Goal: Find specific page/section: Find specific page/section

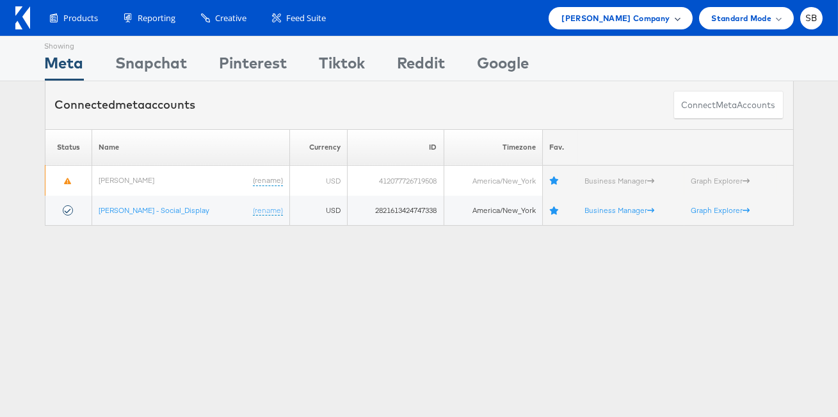
click at [648, 23] on span "[PERSON_NAME] Company" at bounding box center [615, 18] width 108 height 13
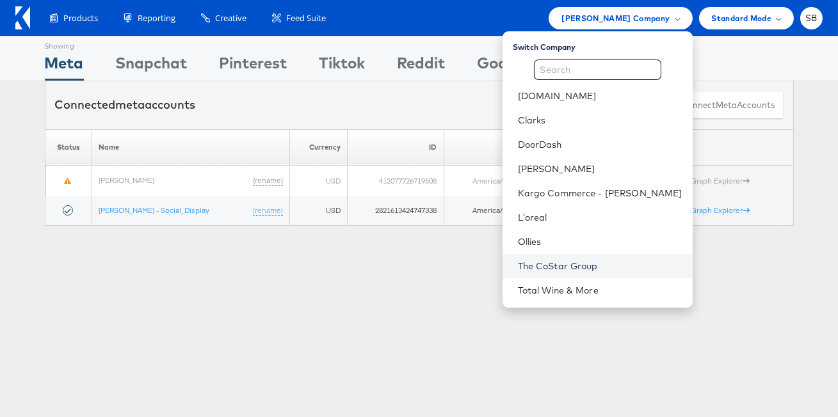
click at [595, 265] on link "The CoStar Group" at bounding box center [600, 266] width 165 height 13
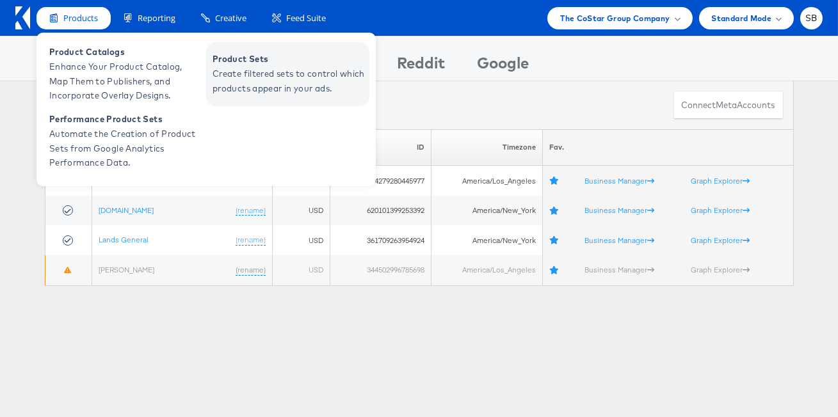
click at [257, 76] on span "Create filtered sets to control which products appear in your ads." at bounding box center [290, 81] width 154 height 29
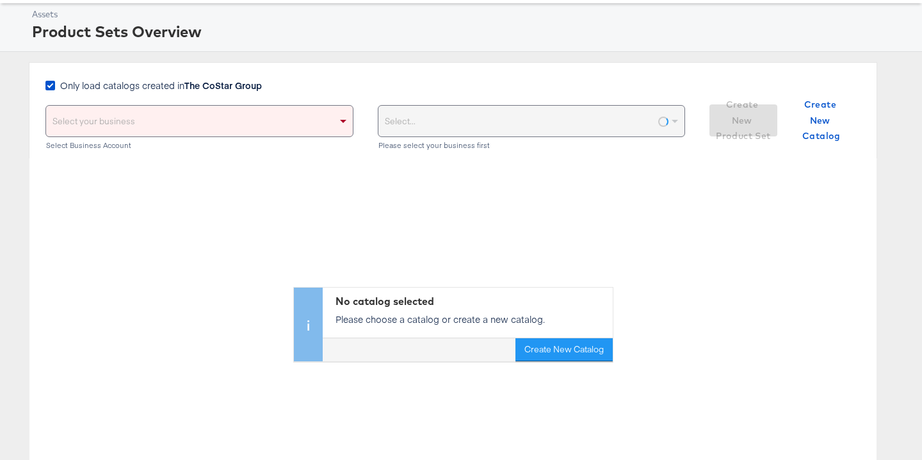
scroll to position [61, 0]
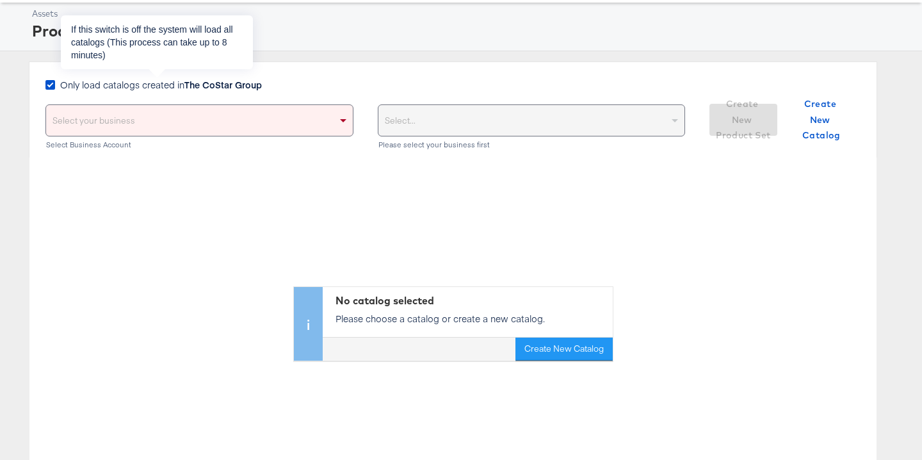
click at [206, 85] on strong "The CoStar Group" at bounding box center [222, 84] width 77 height 13
click at [0, 0] on input "Only load catalogs created in The CoStar Group" at bounding box center [0, 0] width 0 height 0
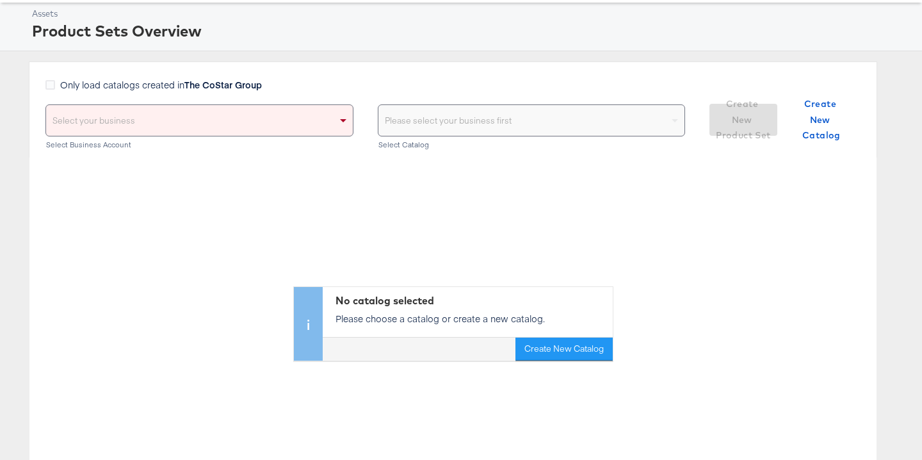
click at [243, 117] on div "Select your business" at bounding box center [199, 120] width 307 height 31
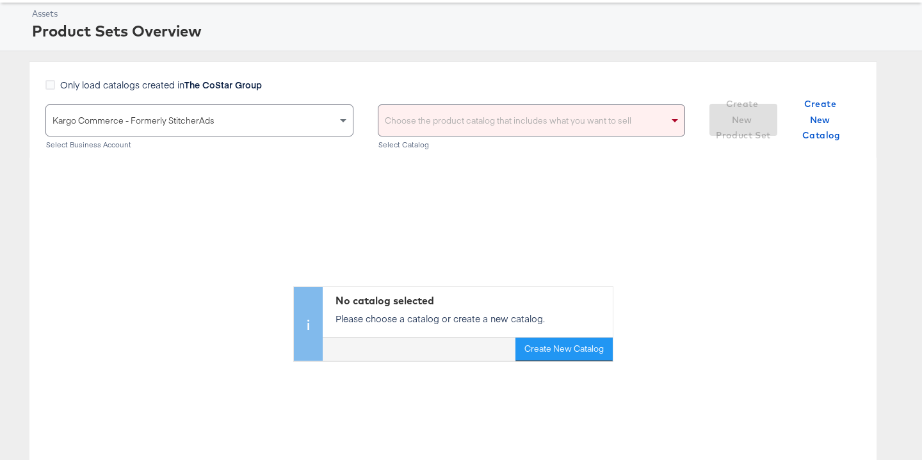
scroll to position [0, 0]
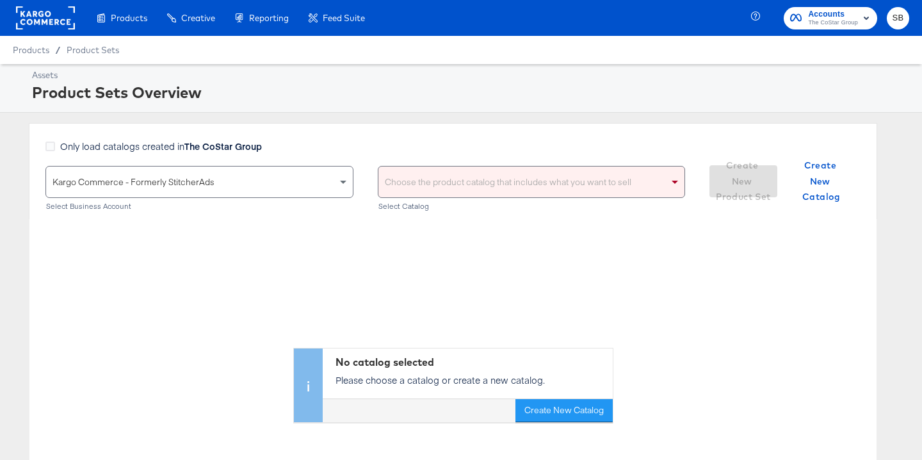
click at [412, 176] on div "Choose the product catalog that includes what you want to sell" at bounding box center [531, 181] width 307 height 31
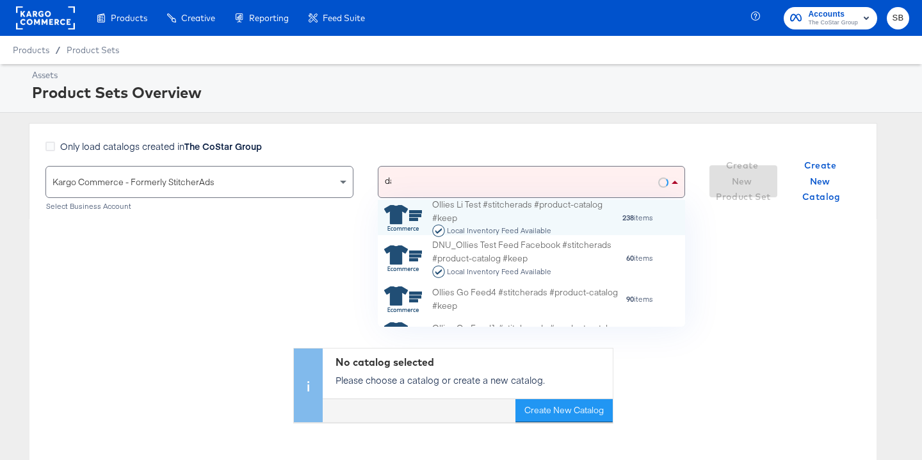
scroll to position [1, 1]
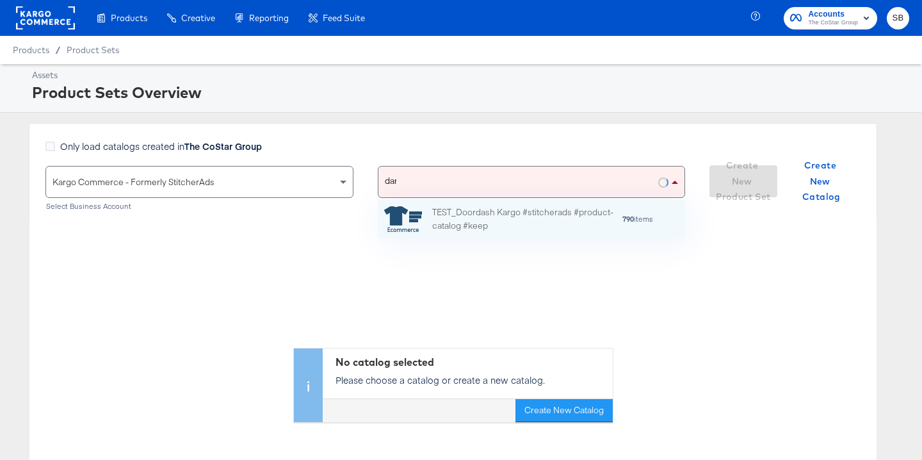
type input "dare"
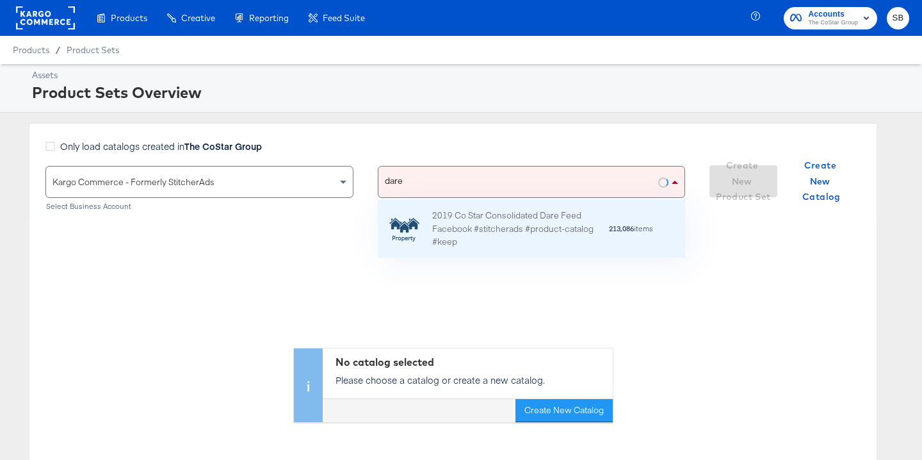
click at [485, 230] on div "2019 Co Star Consolidated Dare Feed Facebook #stitcherads #product-catalog #keep" at bounding box center [520, 229] width 176 height 40
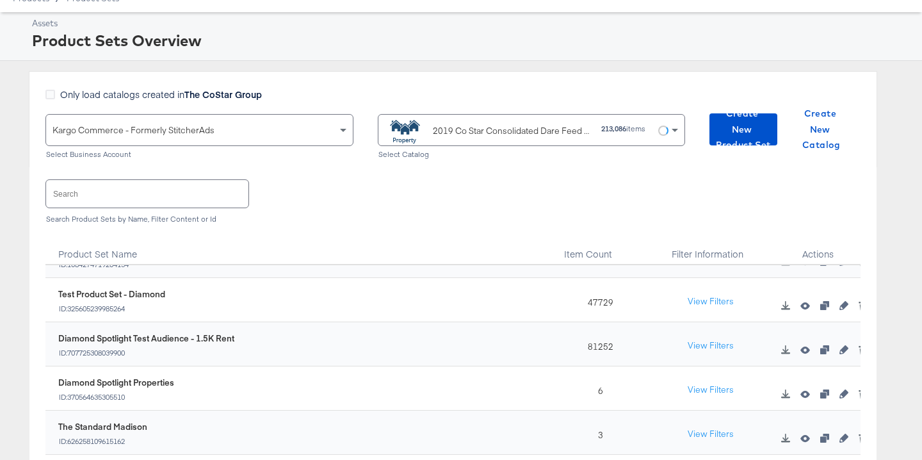
scroll to position [478, 0]
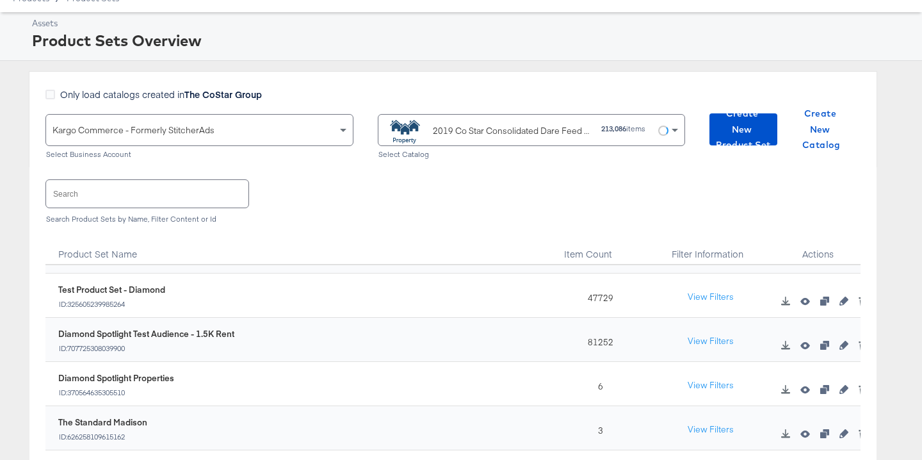
click at [216, 194] on input "text" at bounding box center [147, 194] width 202 height 28
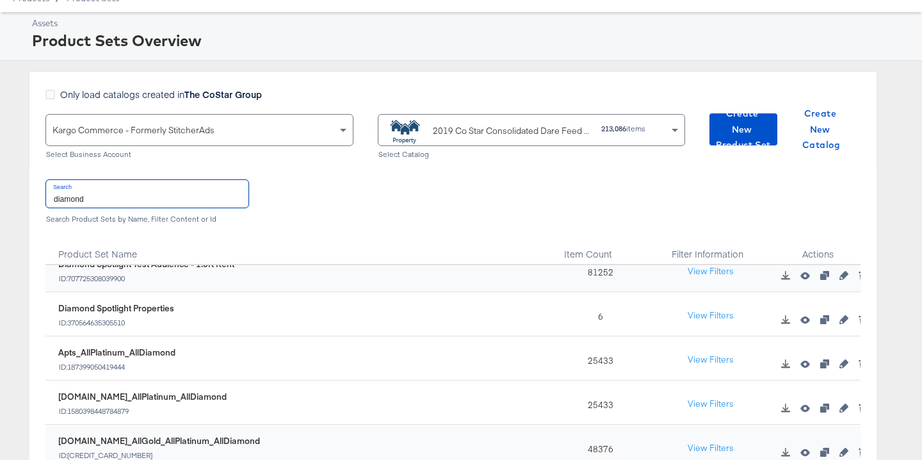
scroll to position [136, 0]
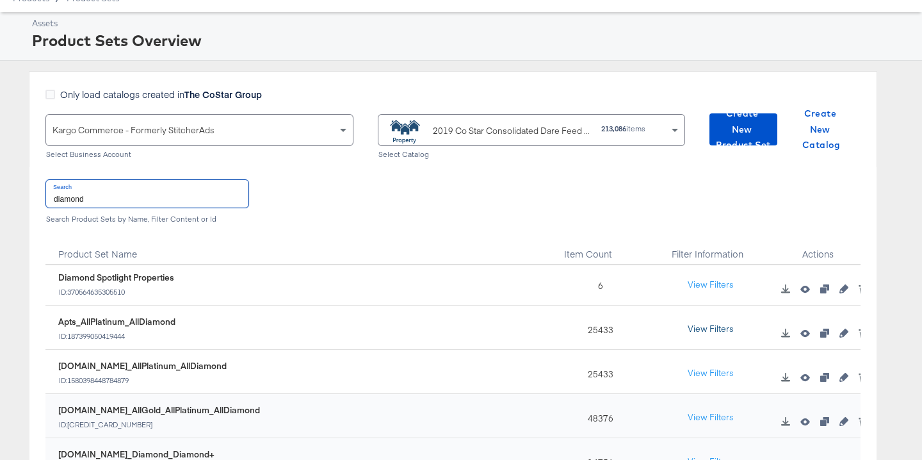
click at [714, 330] on button "View Filters" at bounding box center [711, 329] width 64 height 23
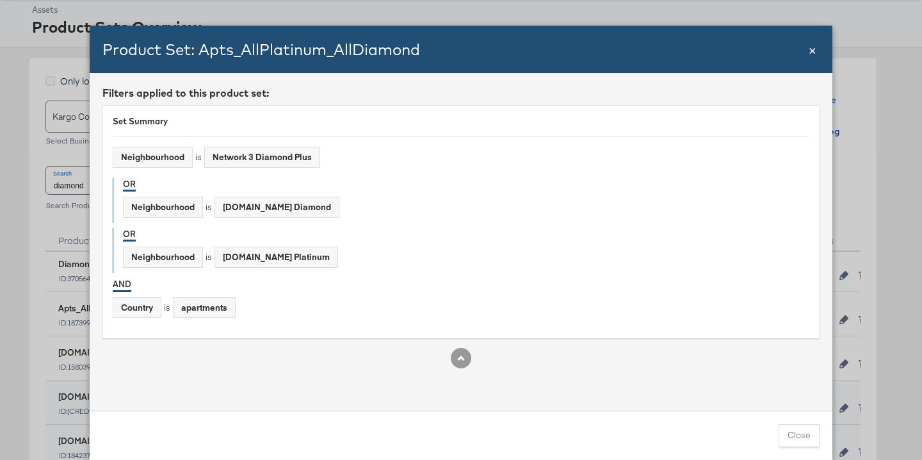
scroll to position [65, 0]
click at [810, 49] on span "×" at bounding box center [813, 48] width 8 height 17
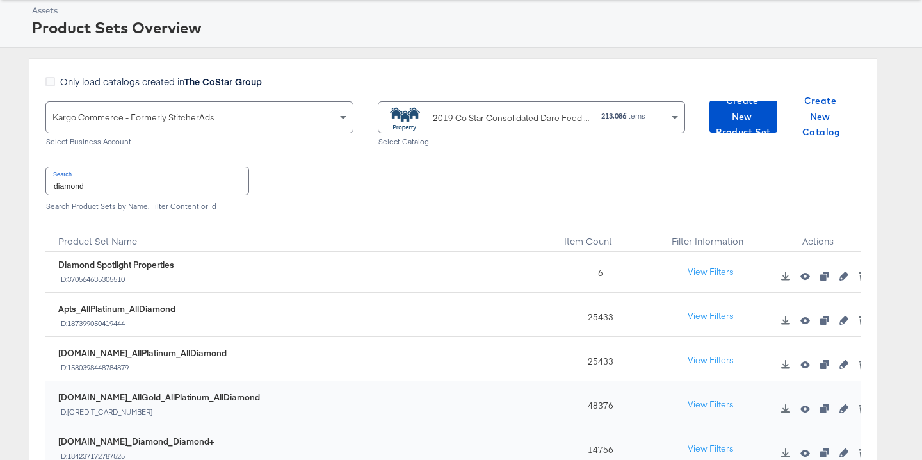
click at [146, 181] on input "diamond" at bounding box center [147, 181] width 202 height 28
type input "all"
click at [707, 270] on button "View Filters" at bounding box center [711, 272] width 64 height 23
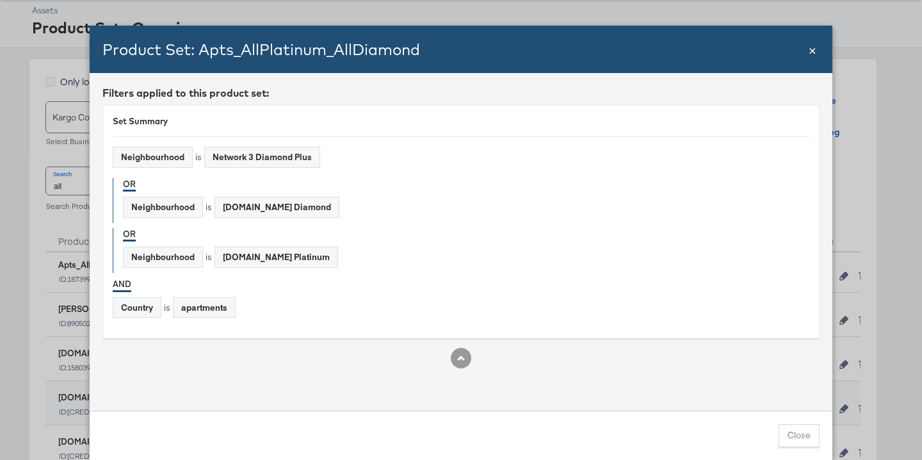
click at [813, 49] on span "×" at bounding box center [813, 48] width 8 height 17
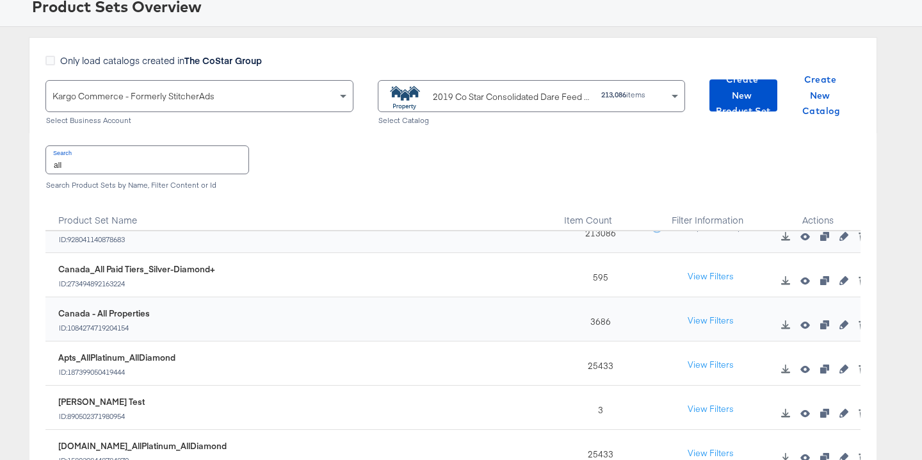
scroll to position [0, 0]
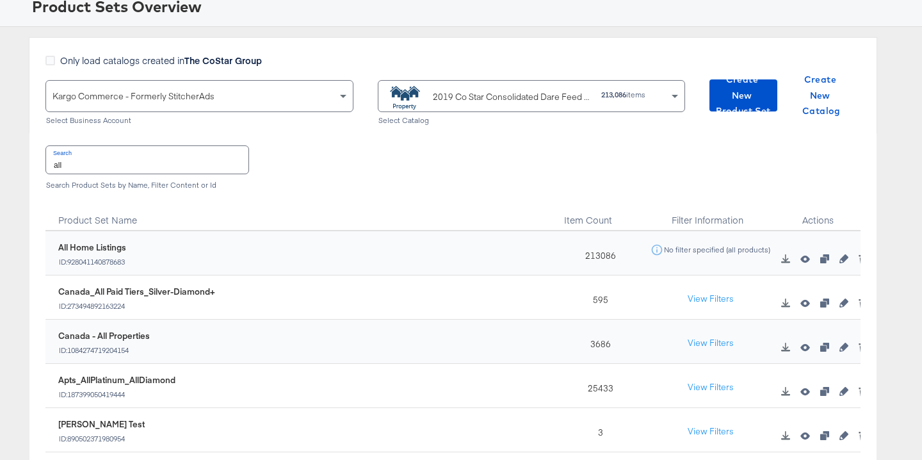
click at [502, 93] on div "2019 Co Star Consolidated Dare Feed Facebook #stitcherads #product-catalog #keep" at bounding box center [512, 96] width 159 height 13
type input "rent"
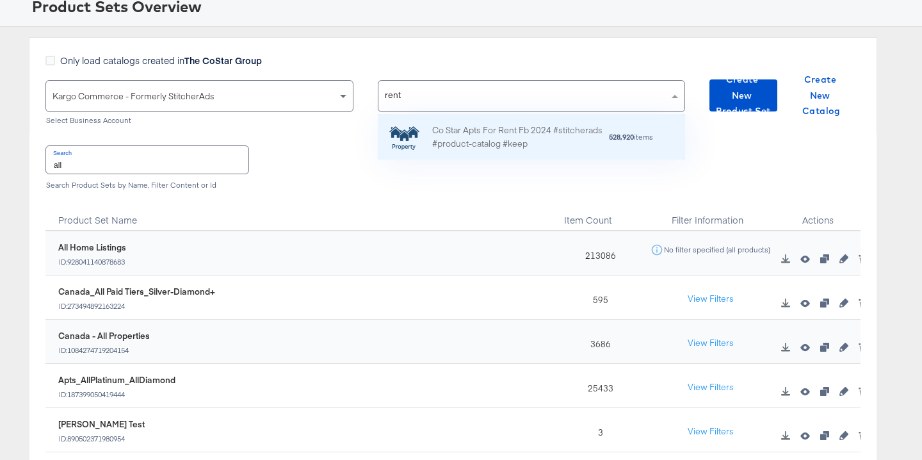
click at [508, 140] on div "Co Star Apts For Rent Fb 2024 #stitcherads #product-catalog #keep" at bounding box center [520, 137] width 176 height 27
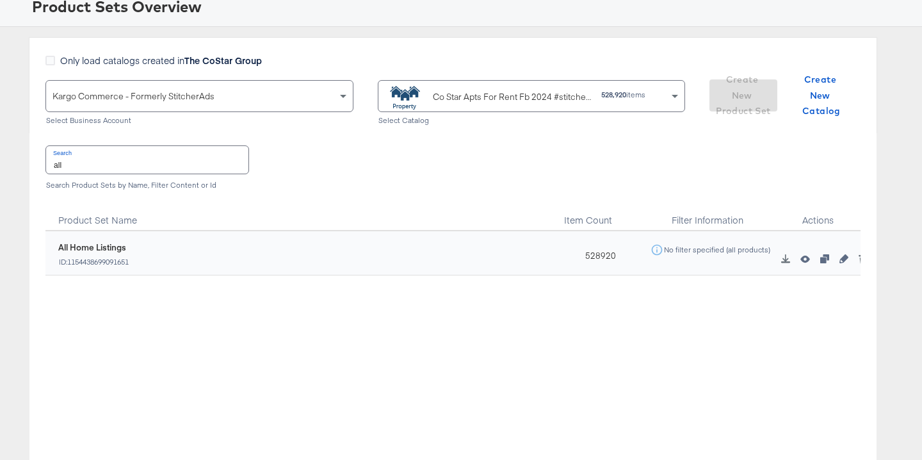
click at [503, 153] on div "Search all Search Product Sets by Name, Filter Content or Id" at bounding box center [452, 166] width 815 height 66
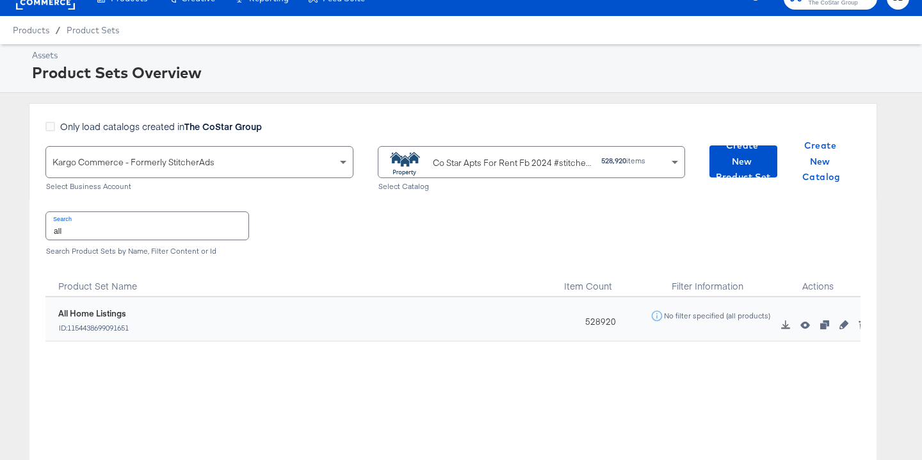
scroll to position [12, 0]
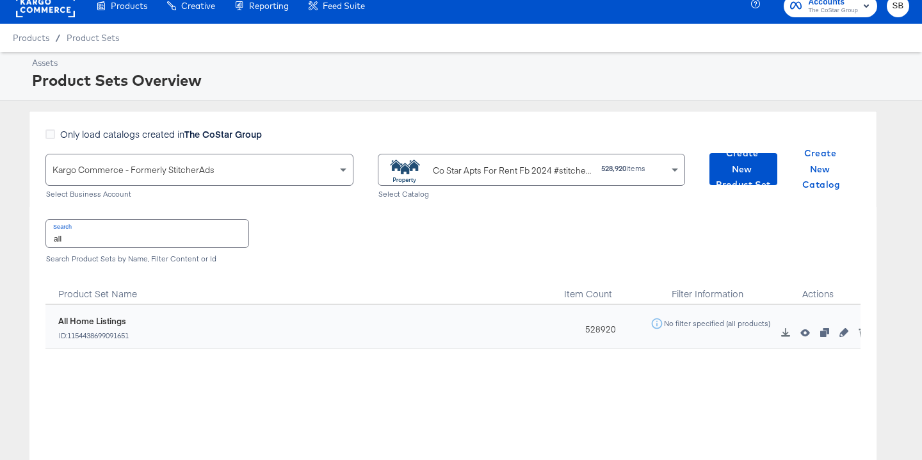
click at [491, 169] on div "Co Star Apts For Rent Fb 2024 #stitcherads #product-catalog #keep" at bounding box center [512, 170] width 159 height 13
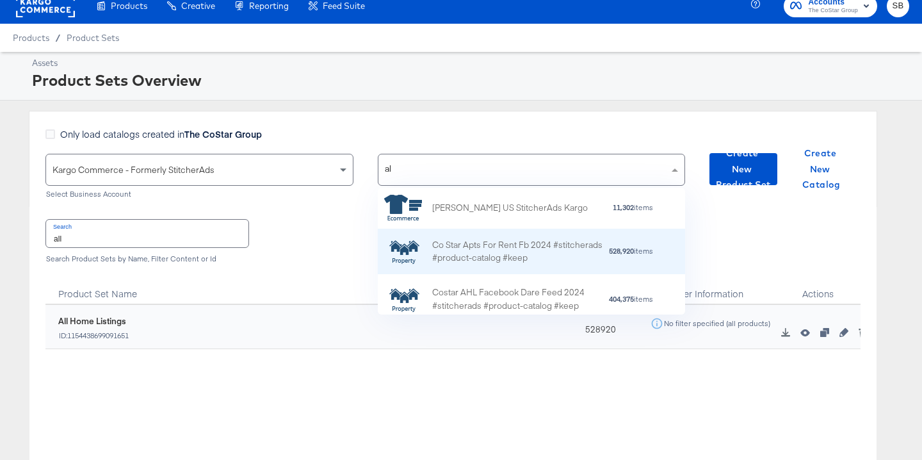
scroll to position [49, 307]
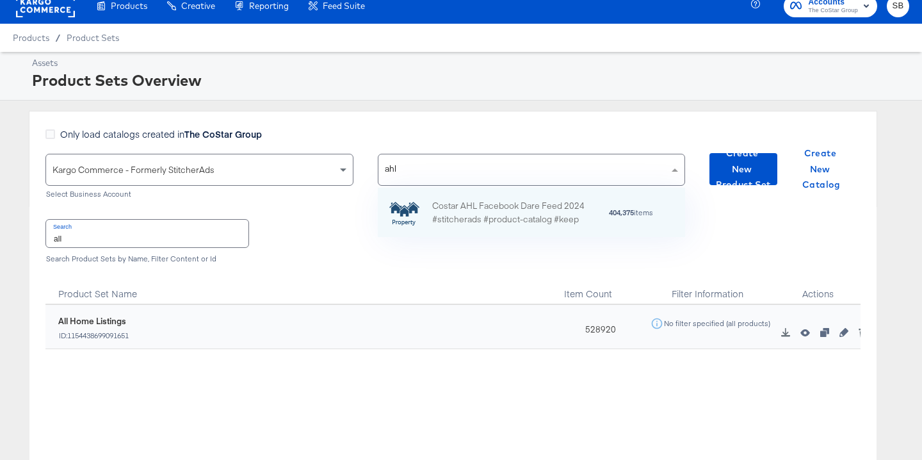
click at [499, 168] on div "ahl ahl" at bounding box center [523, 169] width 291 height 31
type input "a"
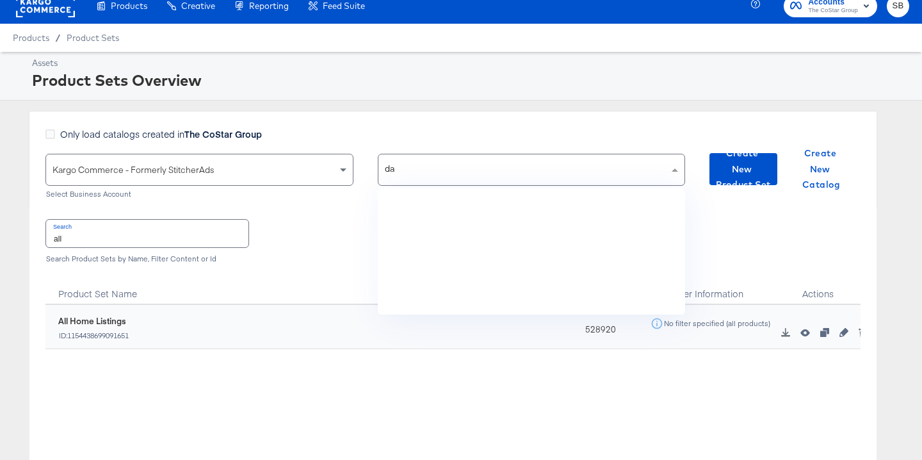
scroll to position [0, 0]
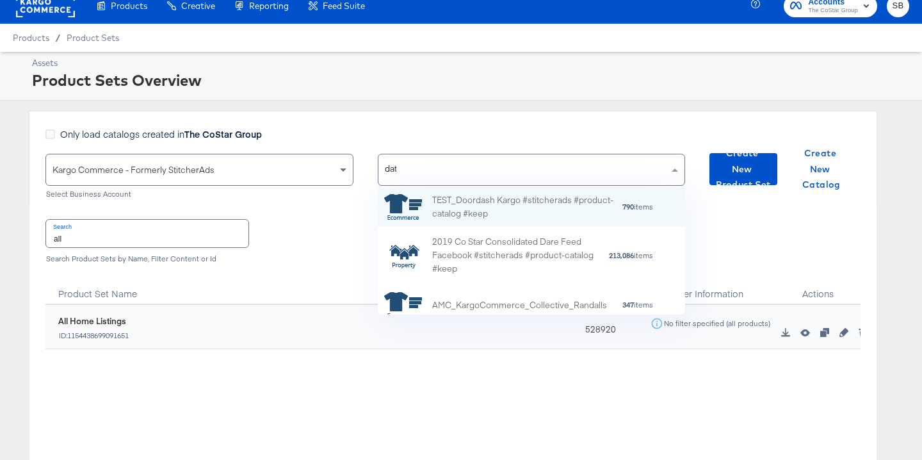
type input "date"
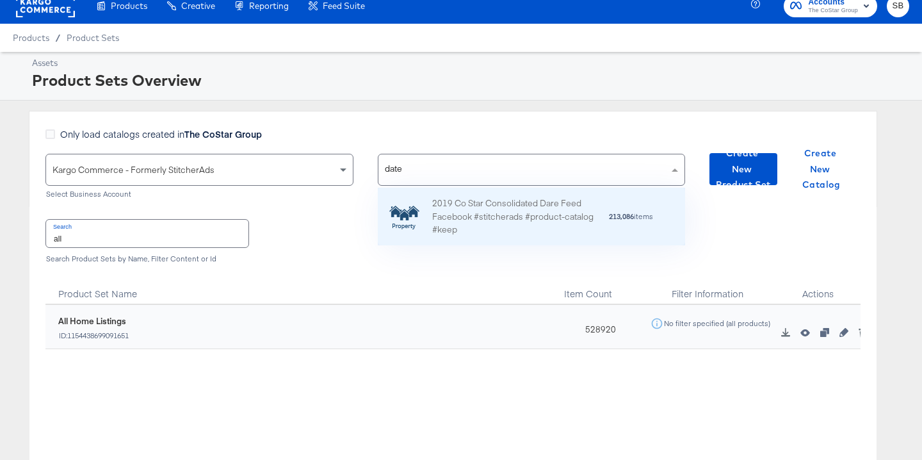
click at [483, 189] on div "2019 Co Star Consolidated Dare Feed Facebook #stitcherads #product-catalog #kee…" at bounding box center [532, 217] width 308 height 58
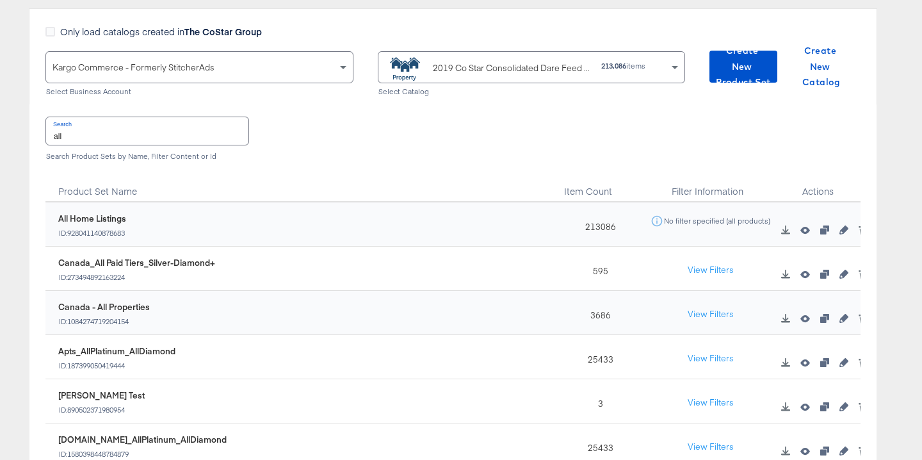
scroll to position [74, 0]
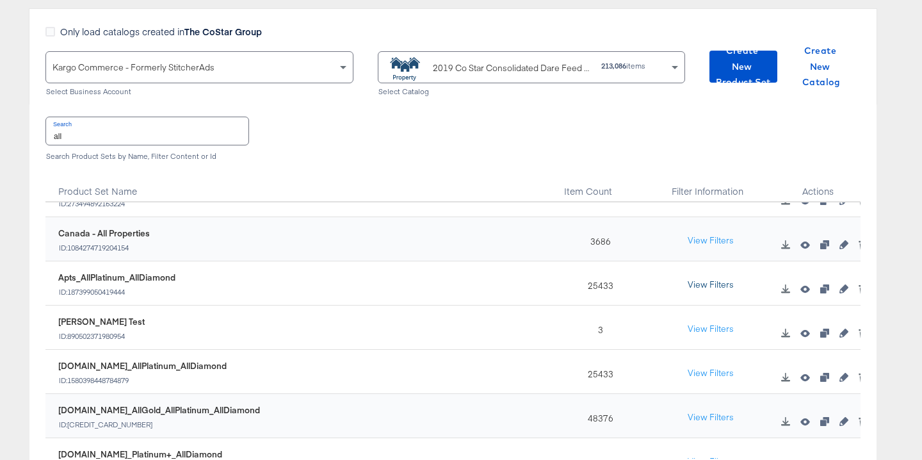
click at [727, 287] on button "View Filters" at bounding box center [711, 284] width 64 height 23
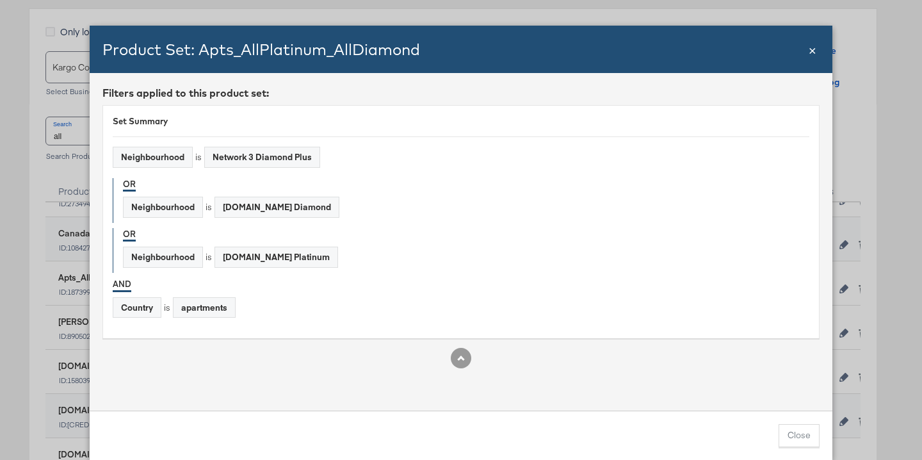
click at [810, 49] on span "×" at bounding box center [813, 48] width 8 height 17
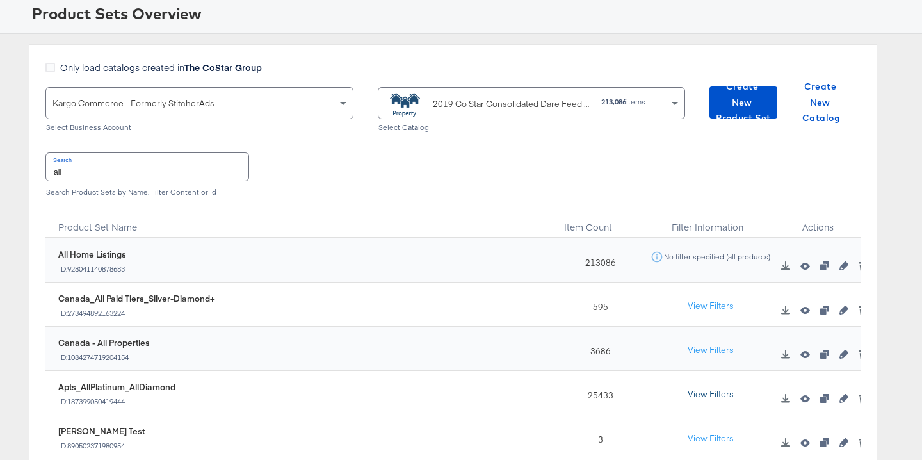
scroll to position [0, 0]
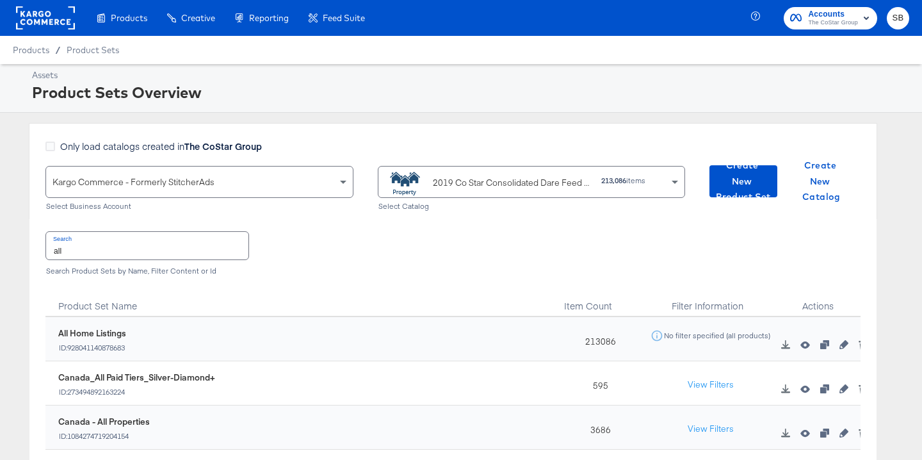
click at [197, 248] on input "all" at bounding box center [147, 246] width 202 height 28
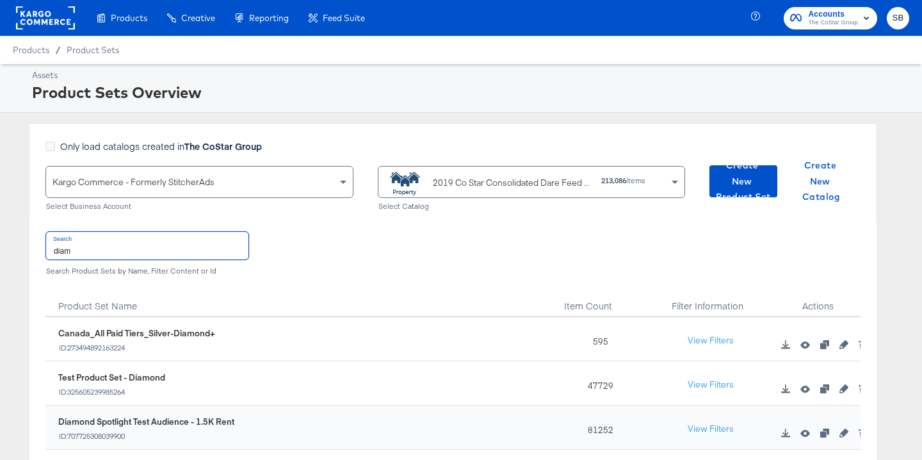
type input "diam"
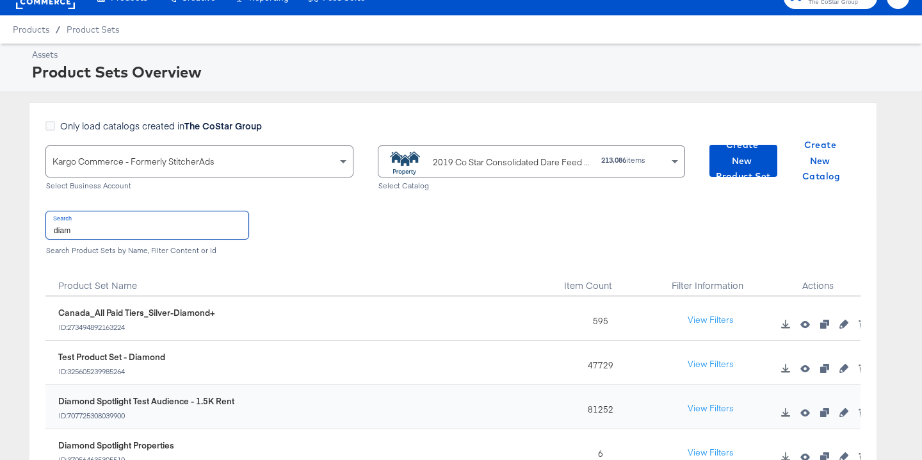
scroll to position [29, 0]
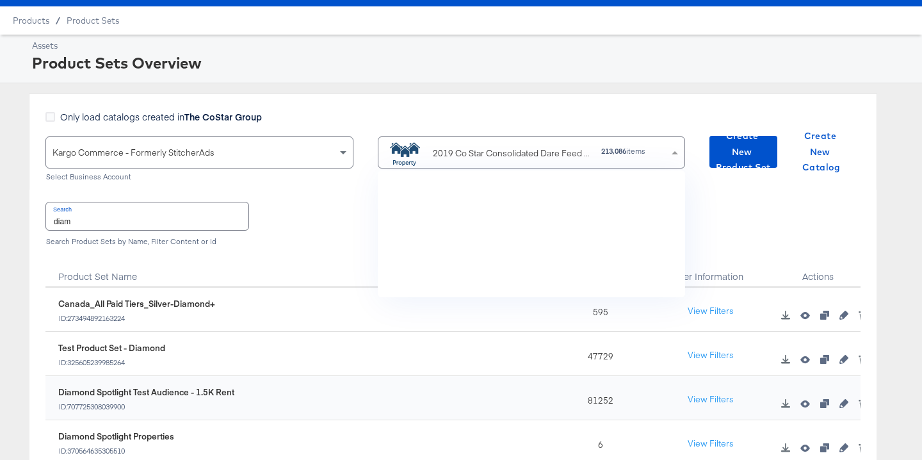
click at [521, 149] on div "2019 Co Star Consolidated Dare Feed Facebook #stitcherads #product-catalog #keep" at bounding box center [512, 153] width 159 height 13
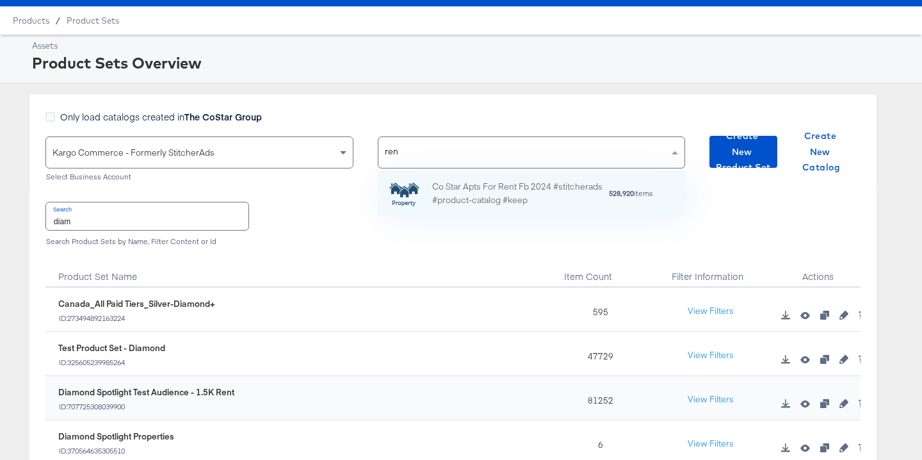
scroll to position [1, 1]
type input "rent"
click at [482, 187] on div "Co Star Apts For Rent Fb 2024 #stitcherads #product-catalog #keep" at bounding box center [520, 193] width 176 height 27
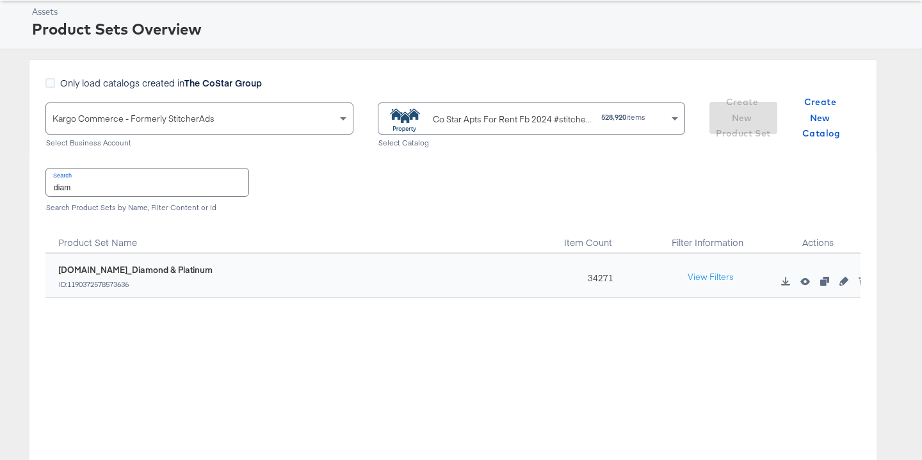
scroll to position [70, 0]
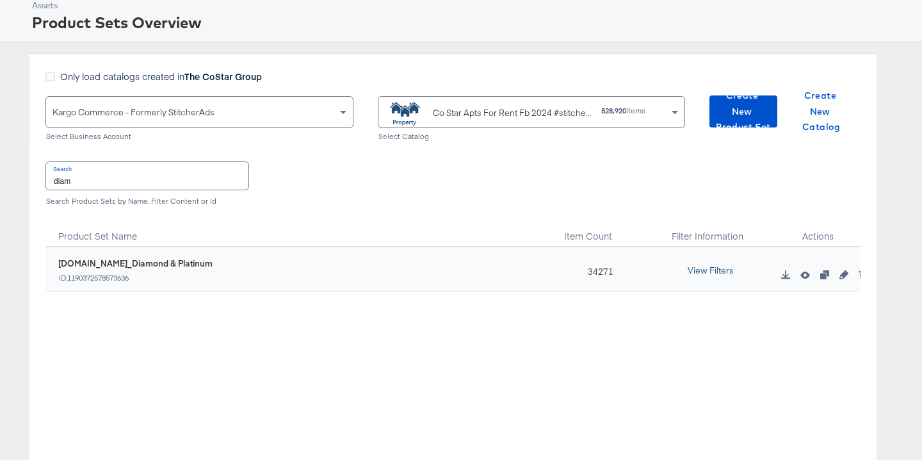
click at [702, 272] on button "View Filters" at bounding box center [711, 270] width 64 height 23
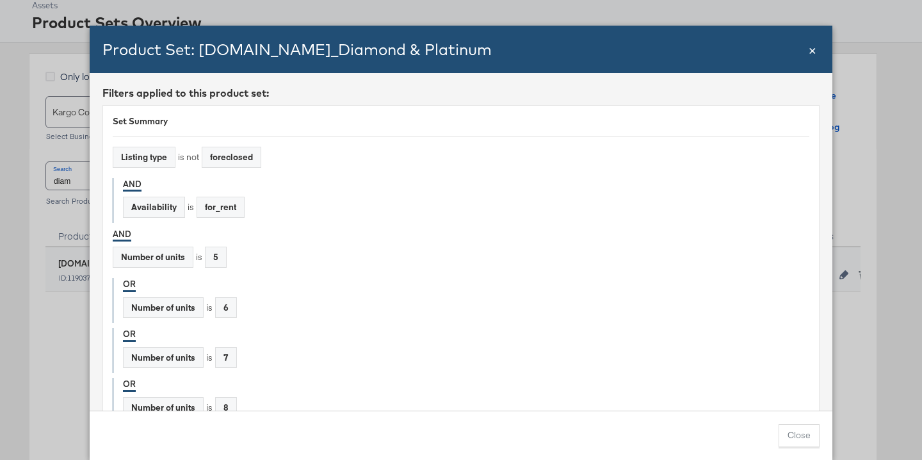
scroll to position [70, 0]
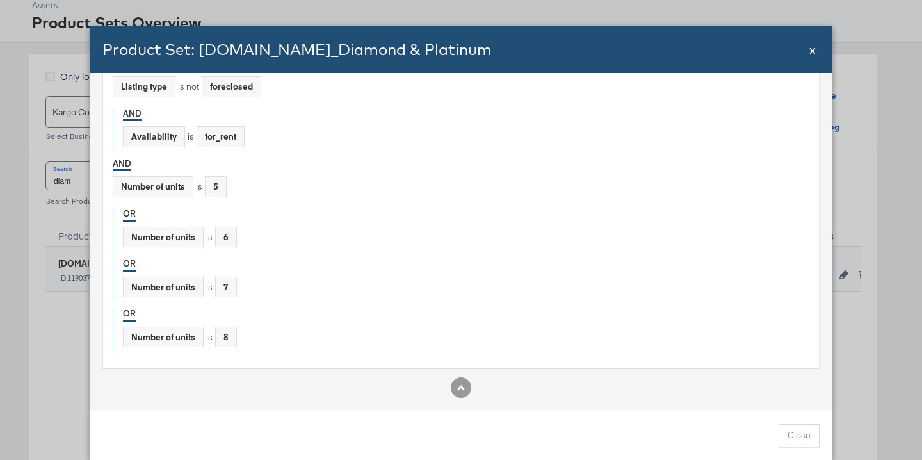
click at [814, 49] on span "×" at bounding box center [813, 48] width 8 height 17
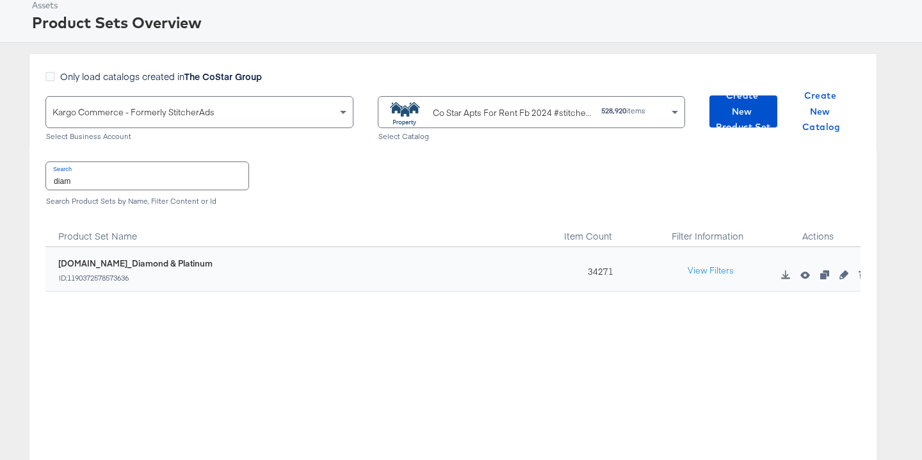
click at [440, 112] on div "Co Star Apts For Rent Fb 2024 #stitcherads #product-catalog #keep" at bounding box center [512, 112] width 159 height 13
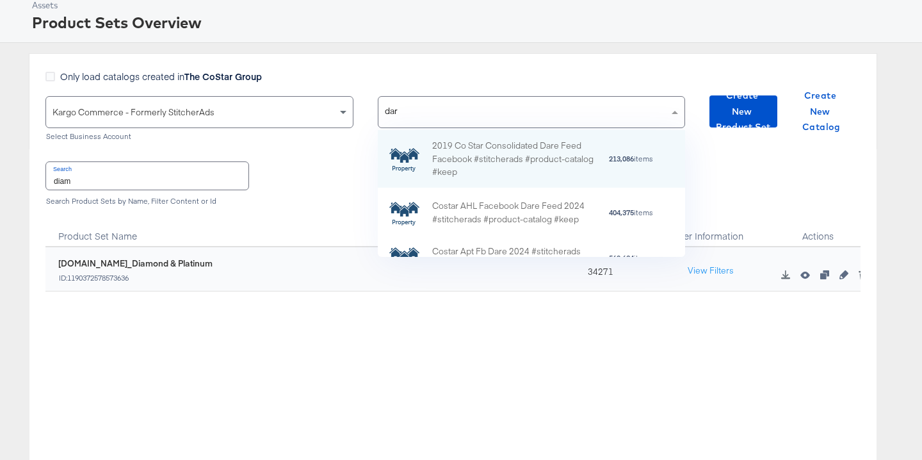
type input "dare"
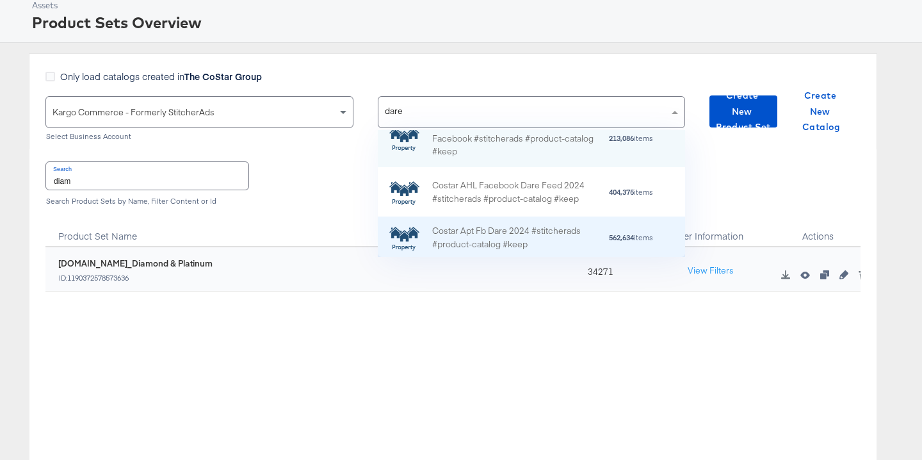
click at [507, 237] on div "Costar Apt Fb Dare 2024 #stitcherads #product-catalog #keep" at bounding box center [520, 237] width 176 height 27
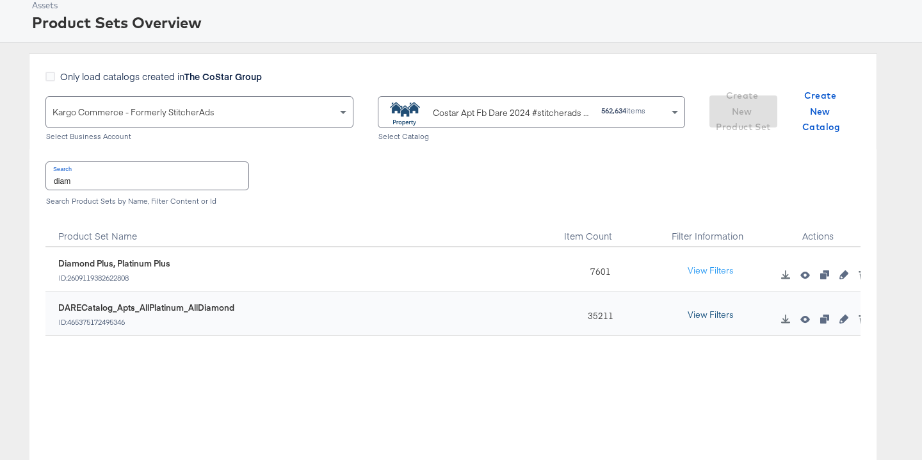
click at [713, 309] on button "View Filters" at bounding box center [711, 314] width 64 height 23
click at [711, 310] on button "View Filters" at bounding box center [711, 314] width 64 height 23
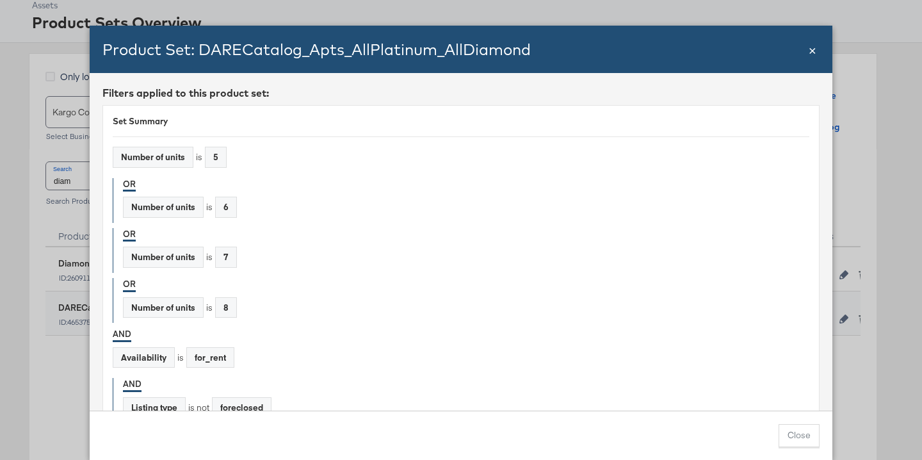
scroll to position [70, 0]
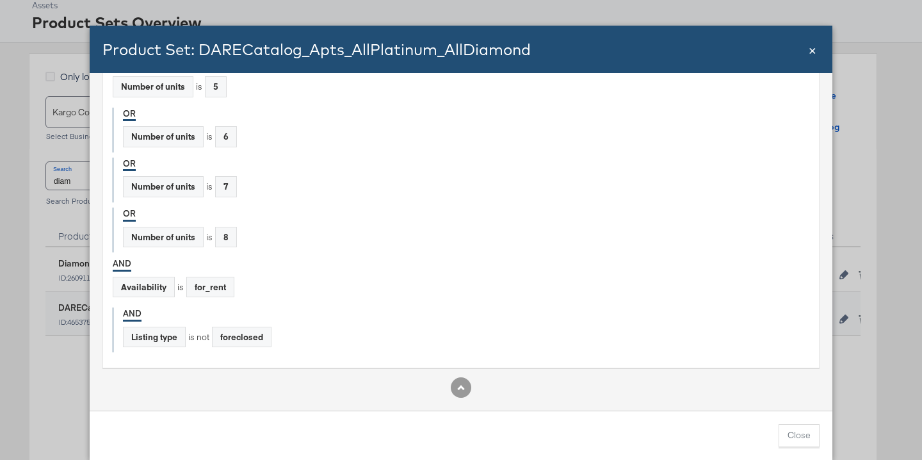
click at [812, 52] on span "×" at bounding box center [813, 48] width 8 height 17
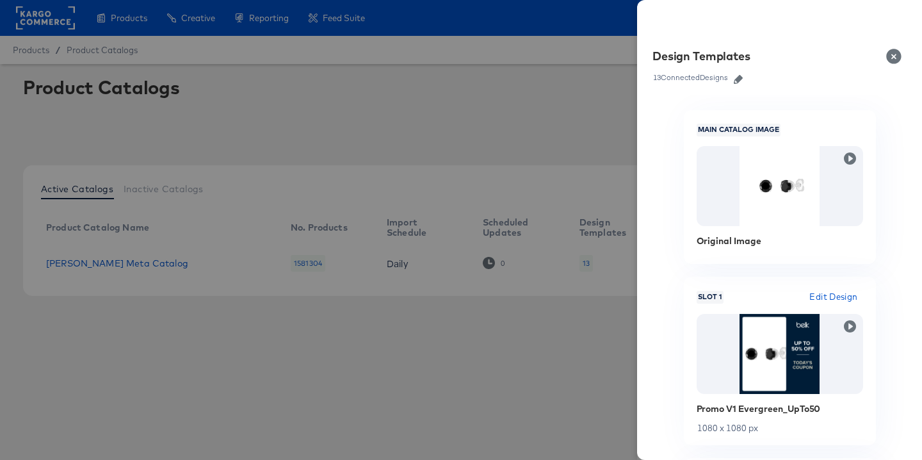
scroll to position [861, 0]
